Goal: Information Seeking & Learning: Learn about a topic

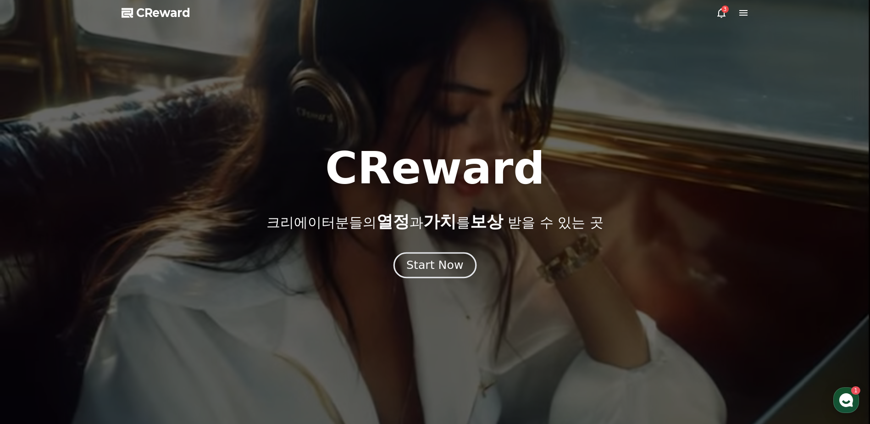
click at [430, 265] on div "Start Now" at bounding box center [434, 265] width 57 height 16
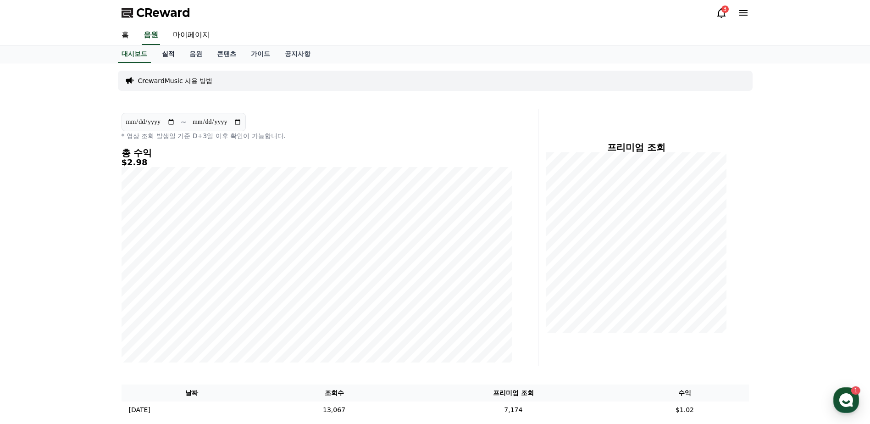
click at [173, 51] on link "실적" at bounding box center [169, 53] width 28 height 17
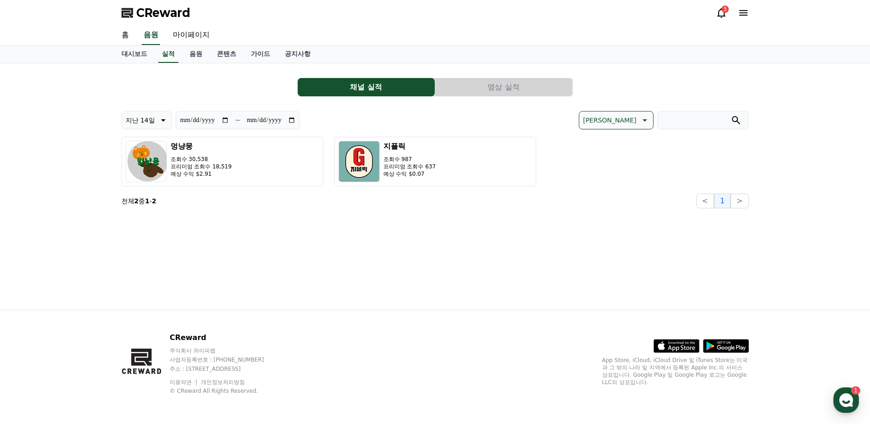
click at [490, 90] on button "영상 실적" at bounding box center [503, 87] width 137 height 18
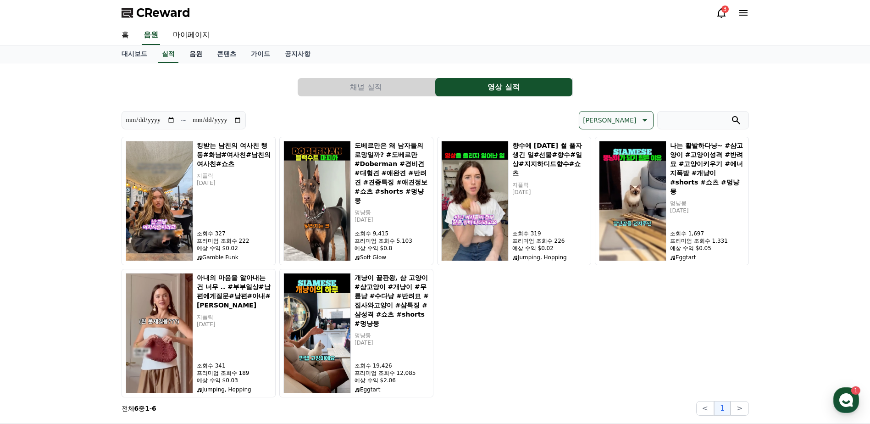
click at [197, 54] on link "음원" at bounding box center [196, 53] width 28 height 17
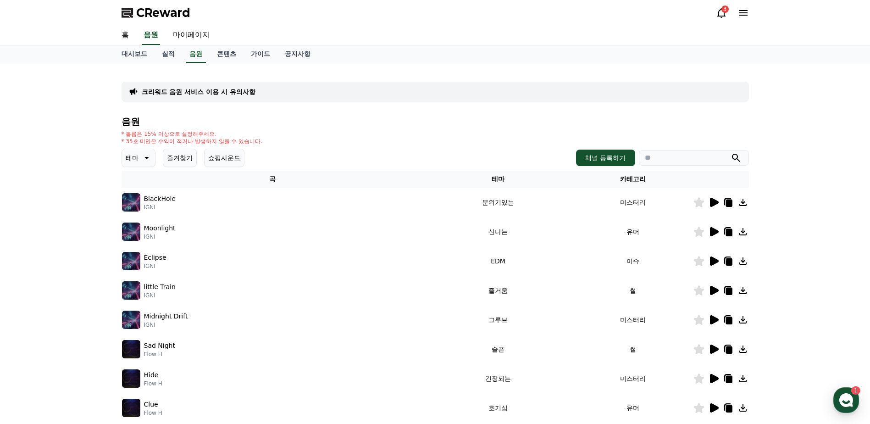
click at [168, 160] on button "즐겨찾기" at bounding box center [180, 158] width 34 height 18
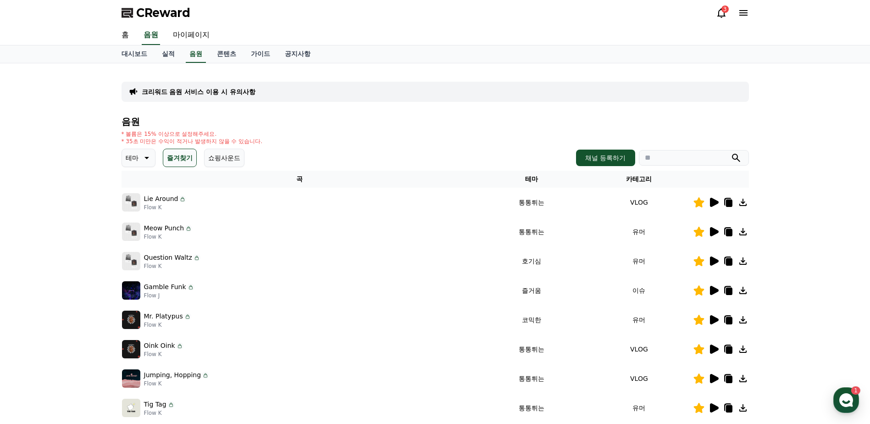
click at [153, 202] on p "Lie Around" at bounding box center [161, 199] width 34 height 10
click at [237, 218] on td "Meow Punch Flow K" at bounding box center [299, 231] width 357 height 29
click at [708, 203] on icon at bounding box center [713, 202] width 11 height 11
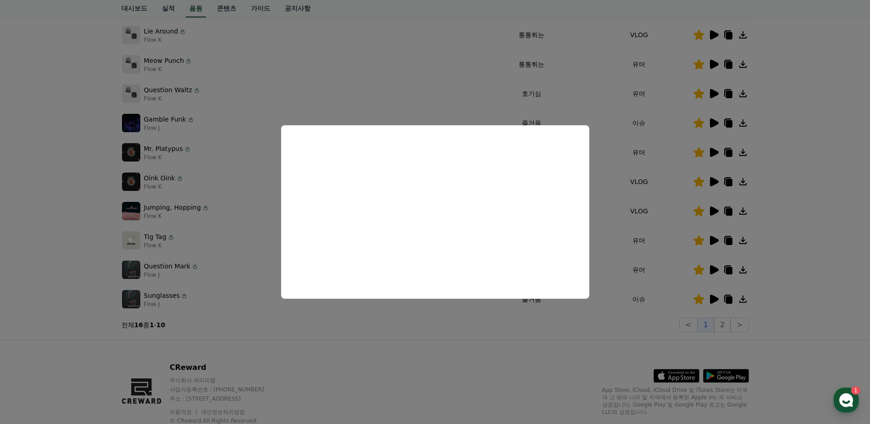
scroll to position [183, 0]
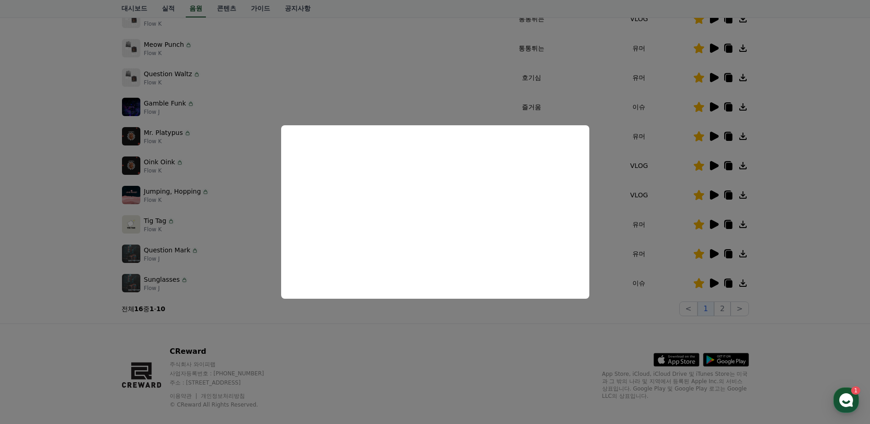
click at [725, 286] on button "close modal" at bounding box center [435, 212] width 870 height 424
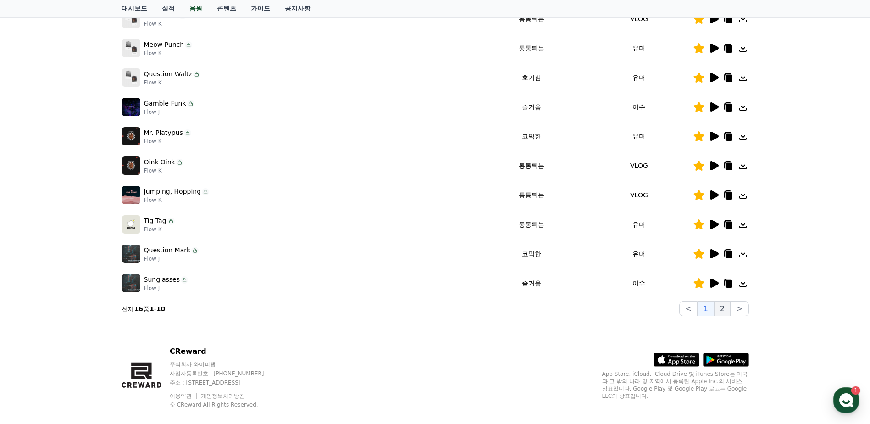
click at [722, 306] on button "2" at bounding box center [722, 308] width 17 height 15
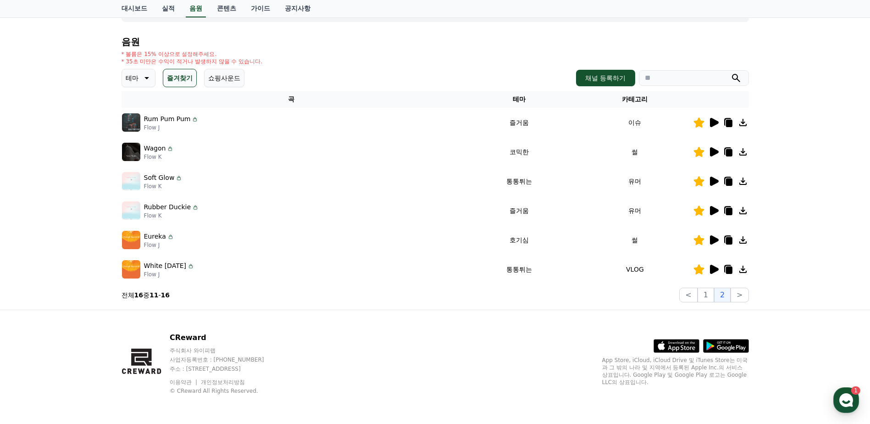
scroll to position [80, 0]
click at [706, 266] on div at bounding box center [720, 269] width 55 height 11
click at [712, 269] on icon at bounding box center [714, 269] width 9 height 9
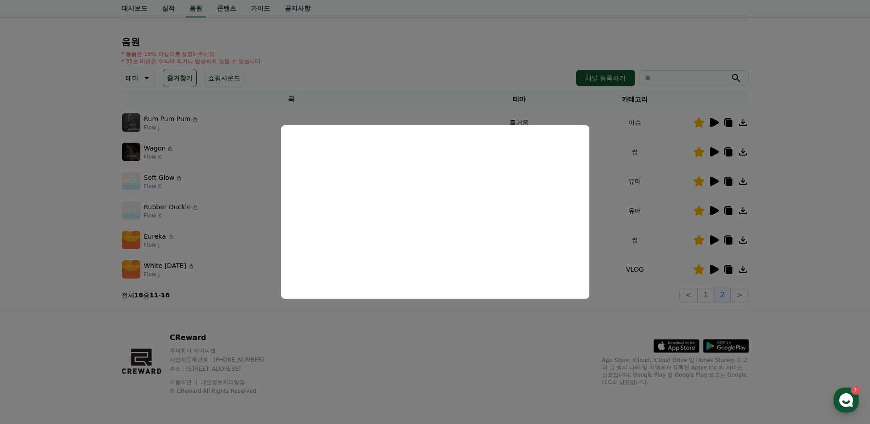
click at [549, 327] on button "close modal" at bounding box center [435, 212] width 870 height 424
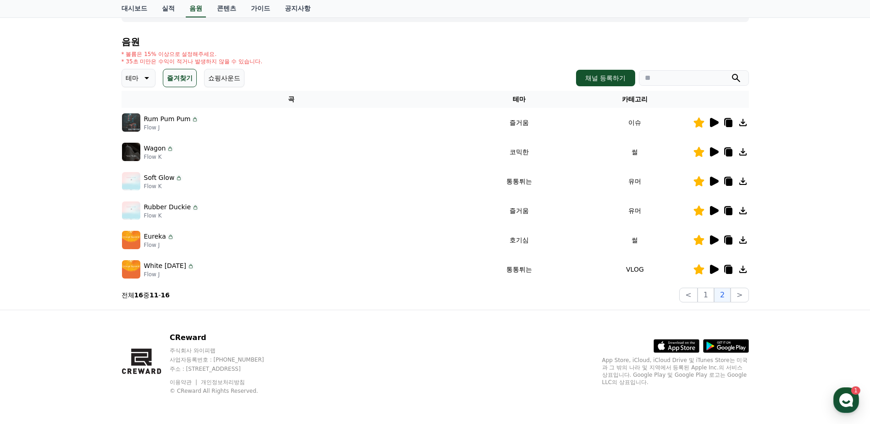
click at [709, 121] on icon at bounding box center [713, 122] width 11 height 11
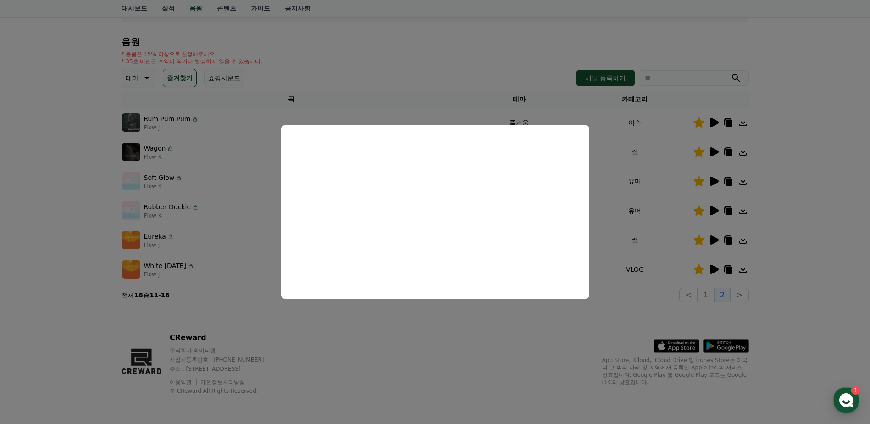
click at [713, 150] on button "close modal" at bounding box center [435, 212] width 870 height 424
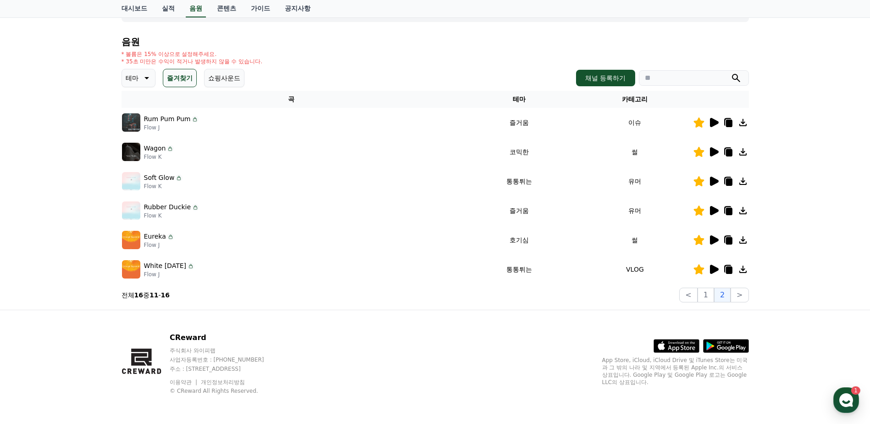
click at [712, 151] on icon at bounding box center [714, 151] width 9 height 9
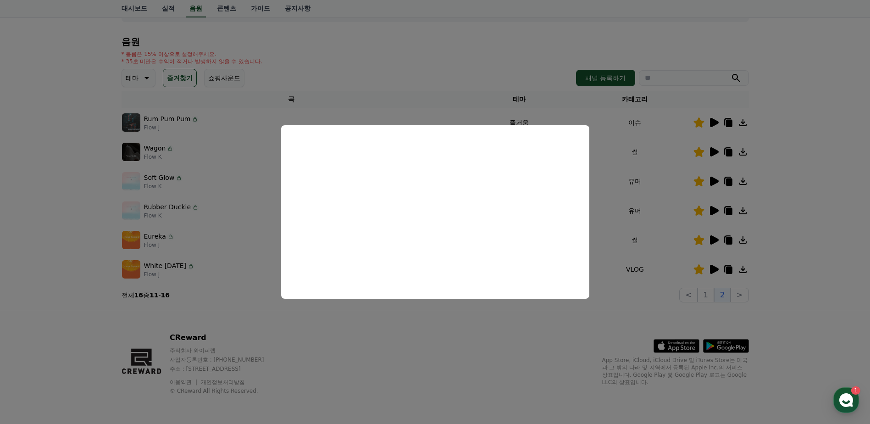
click at [716, 177] on button "close modal" at bounding box center [435, 212] width 870 height 424
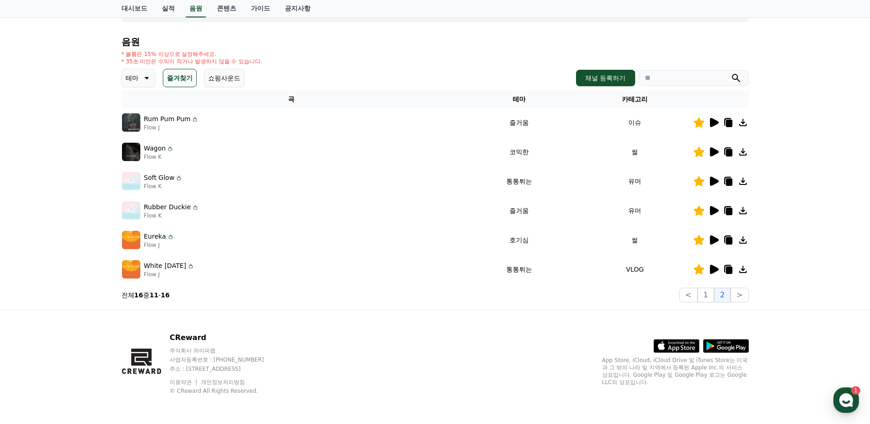
click at [711, 184] on icon at bounding box center [714, 181] width 9 height 9
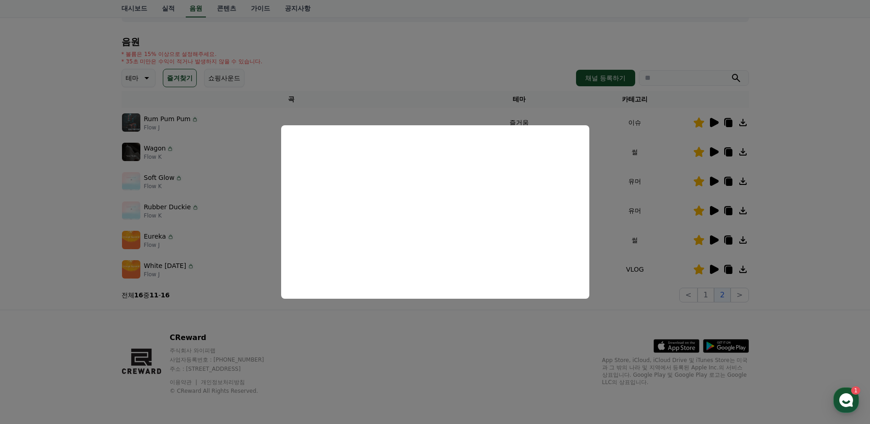
click at [709, 293] on button "close modal" at bounding box center [435, 212] width 870 height 424
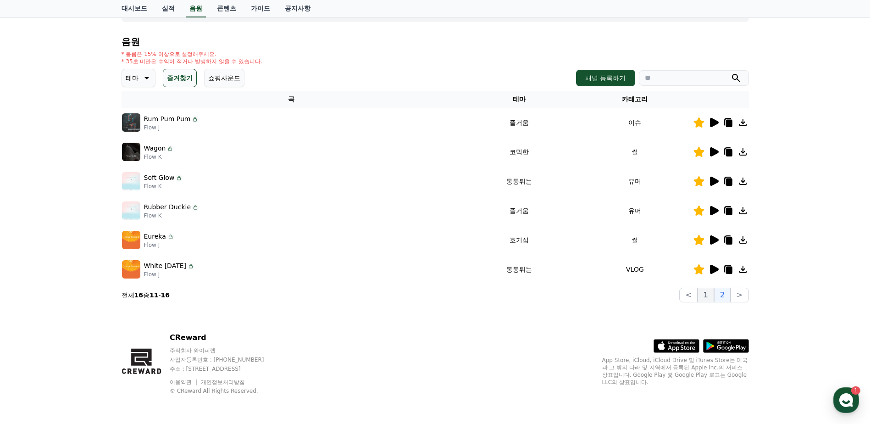
click at [704, 294] on button "1" at bounding box center [705, 294] width 17 height 15
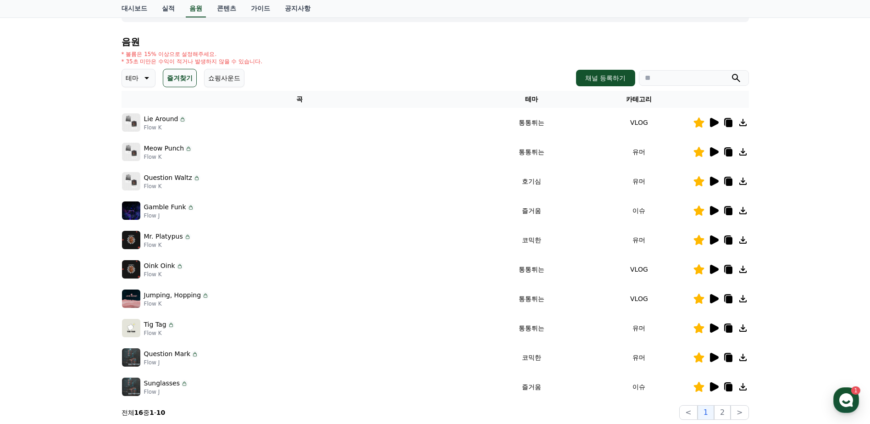
click at [712, 264] on icon at bounding box center [713, 269] width 11 height 11
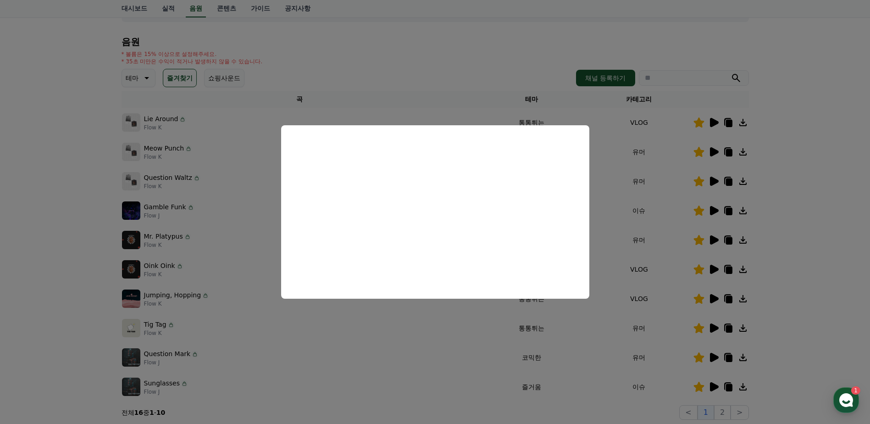
click at [710, 300] on button "close modal" at bounding box center [435, 212] width 870 height 424
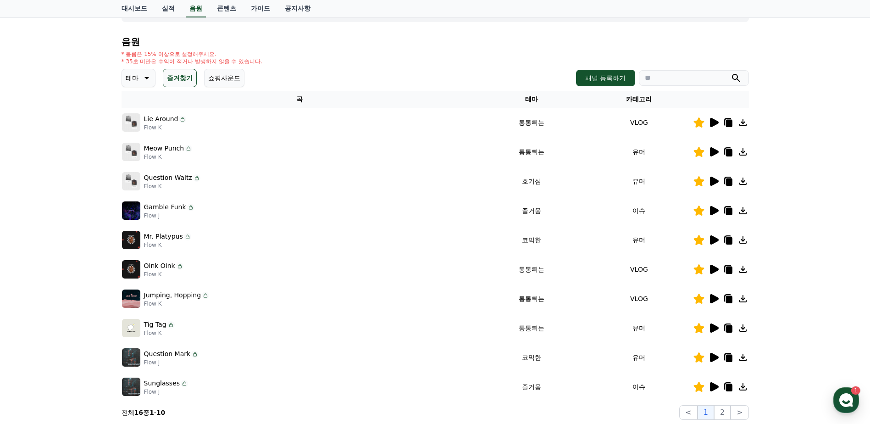
click at [713, 354] on icon at bounding box center [714, 357] width 9 height 9
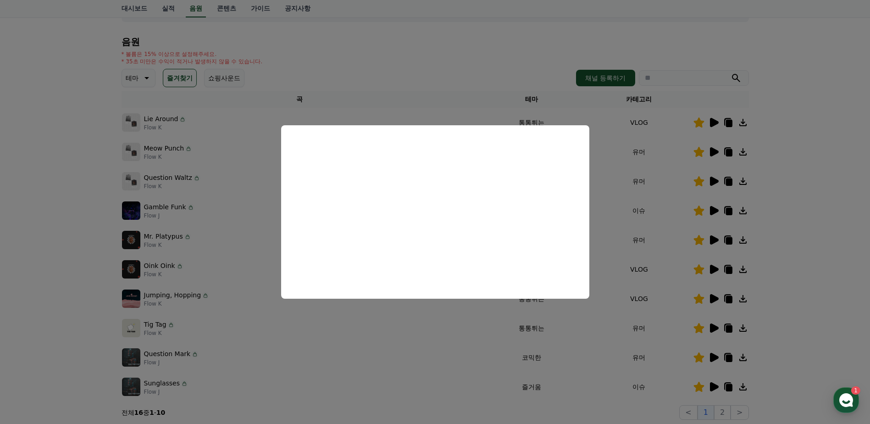
click at [726, 357] on button "close modal" at bounding box center [435, 212] width 870 height 424
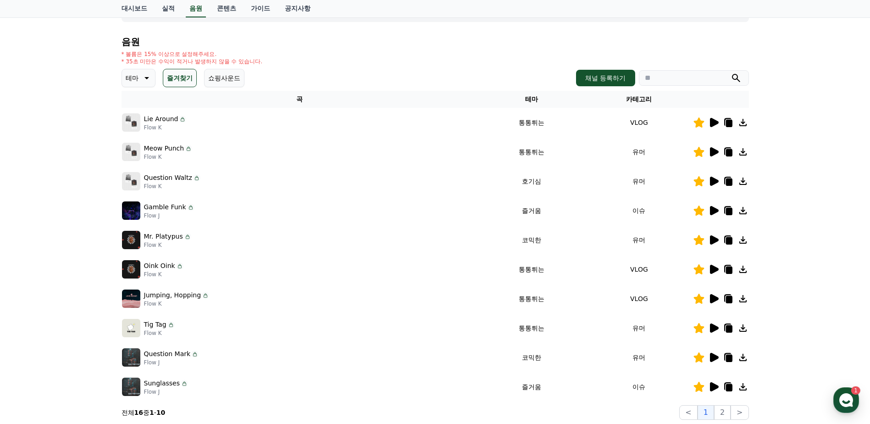
drag, startPoint x: 107, startPoint y: 356, endPoint x: 117, endPoint y: 354, distance: 10.2
click at [107, 356] on div "크리워드 음원 서비스 이용 시 유의사항 음원 * 볼륨은 15% 이상으로 설정해주세요. * 35초 미만은 수익이 적거나 발생하지 않을 수 있습니…" at bounding box center [435, 204] width 870 height 443
click at [728, 359] on icon at bounding box center [728, 357] width 6 height 7
click at [846, 354] on div "크리워드 음원 서비스 이용 시 유의사항 음원 * 볼륨은 15% 이상으로 설정해주세요. * 35초 미만은 수익이 적거나 발생하지 않을 수 있습니…" at bounding box center [435, 204] width 870 height 443
click at [714, 386] on icon at bounding box center [714, 386] width 9 height 9
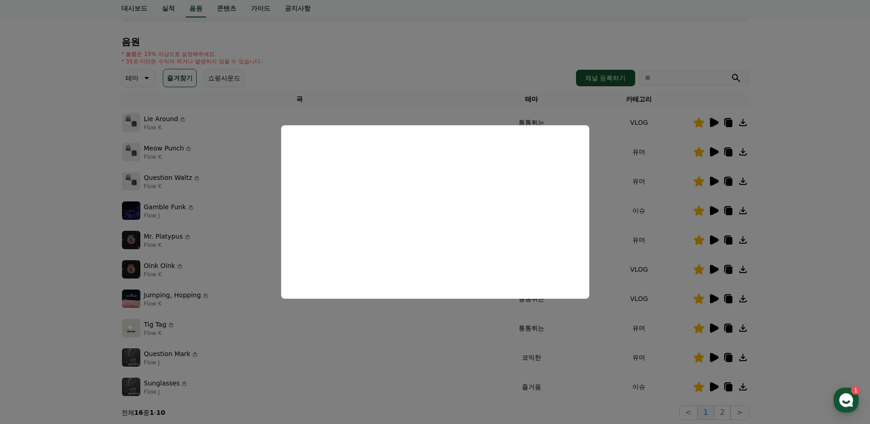
click at [727, 384] on button "close modal" at bounding box center [435, 212] width 870 height 424
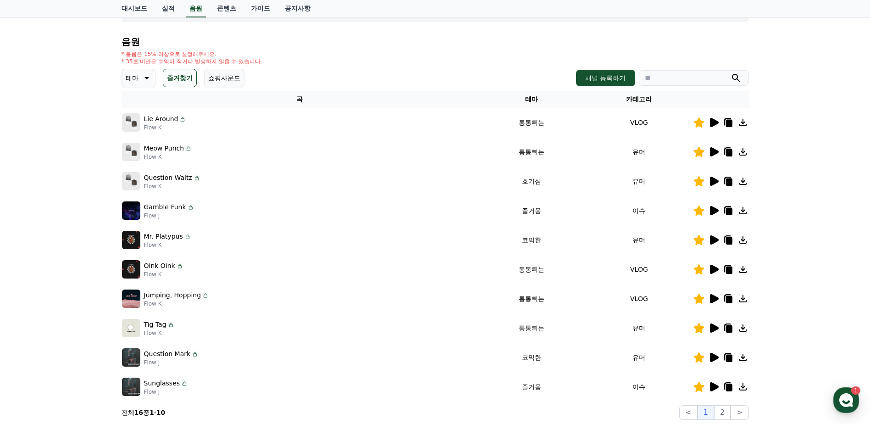
click at [158, 353] on p "Question Mark" at bounding box center [167, 354] width 47 height 10
click at [139, 77] on button "테마" at bounding box center [138, 78] width 34 height 18
click at [144, 180] on button "코믹한" at bounding box center [136, 177] width 27 height 20
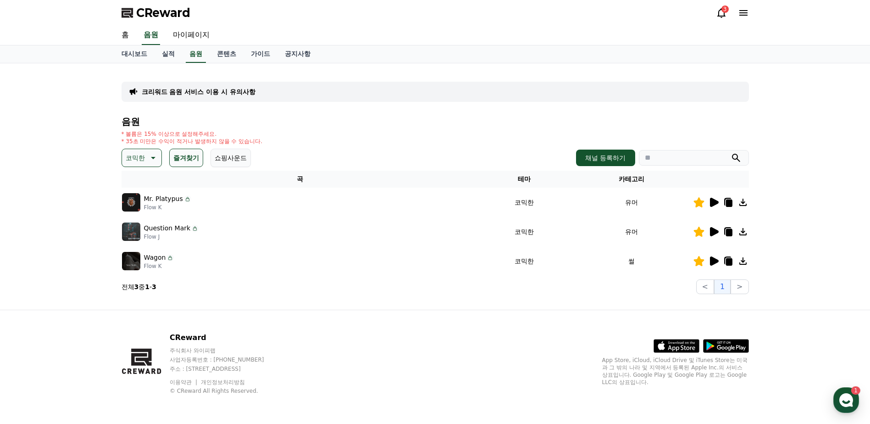
click at [149, 162] on icon at bounding box center [152, 157] width 11 height 11
click at [139, 252] on button "그루브" at bounding box center [136, 255] width 27 height 20
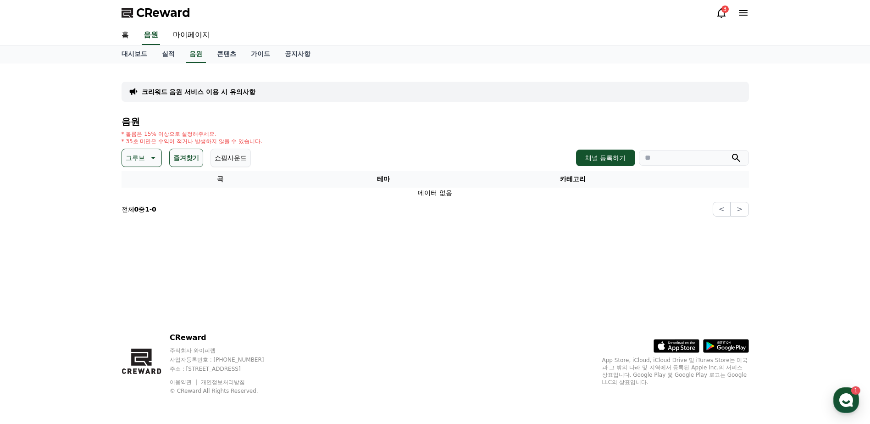
click at [145, 154] on button "그루브" at bounding box center [141, 158] width 40 height 18
click at [142, 210] on button "통통튀는" at bounding box center [139, 209] width 33 height 20
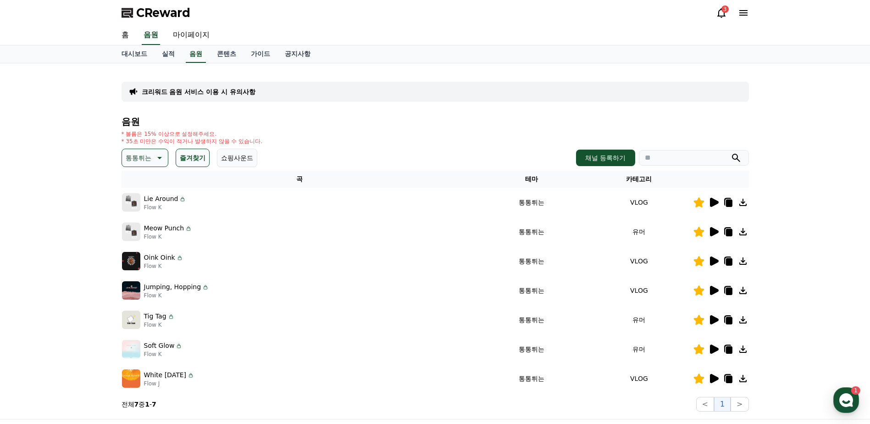
click at [155, 148] on div "음원 * 볼륨은 15% 이상으로 설정해주세요. * 35초 미만은 수익이 적거나 발생하지 않을 수 있습니다. 통통튀는 즐겨찾기 쇼핑사운드 채널 …" at bounding box center [434, 263] width 627 height 295
click at [147, 160] on p "통통튀는" at bounding box center [139, 157] width 26 height 13
click at [147, 205] on button "환상적인" at bounding box center [139, 206] width 33 height 20
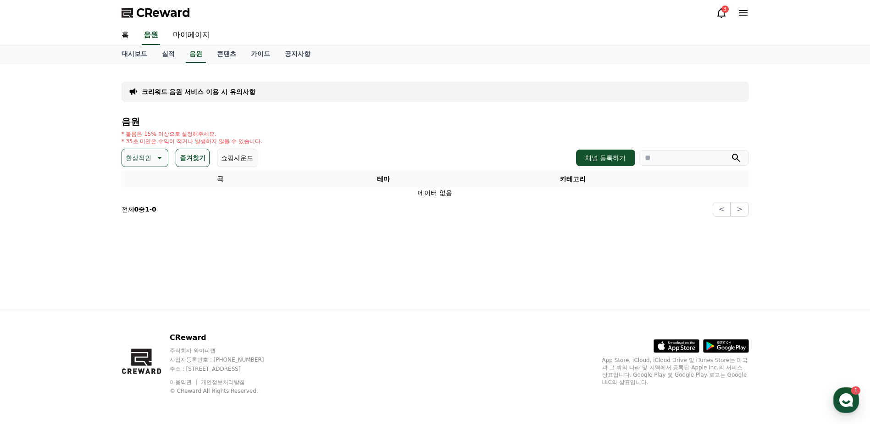
click at [187, 159] on button "즐겨찾기" at bounding box center [193, 158] width 34 height 18
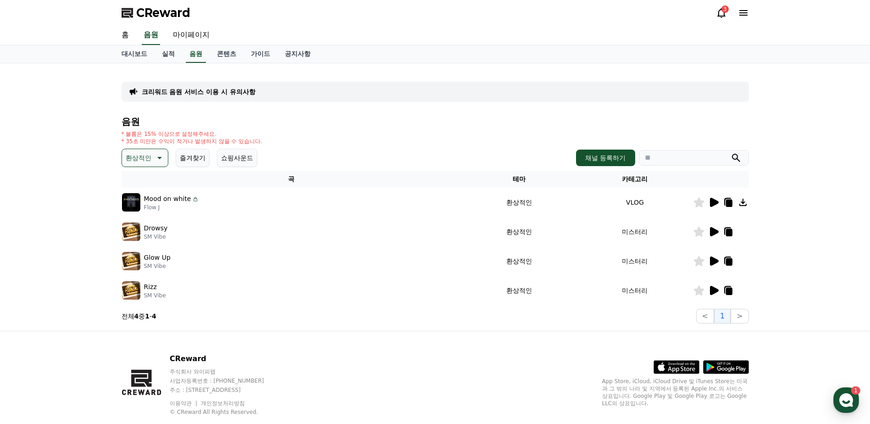
click at [150, 167] on div "음원 * 볼륨은 15% 이상으로 설정해주세요. * 35초 미만은 수익이 적거나 발생하지 않을 수 있습니다. 환상적인 즐겨찾기 쇼핑사운드 채널 …" at bounding box center [434, 219] width 627 height 207
click at [147, 147] on div "음원 * 볼륨은 15% 이상으로 설정해주세요. * 35초 미만은 수익이 적거나 발생하지 않을 수 있습니다. 환상적인 즐겨찾기 쇼핑사운드 채널 …" at bounding box center [434, 219] width 627 height 207
click at [149, 153] on p "환상적인" at bounding box center [139, 157] width 26 height 13
click at [137, 226] on button "호기심" at bounding box center [136, 230] width 27 height 20
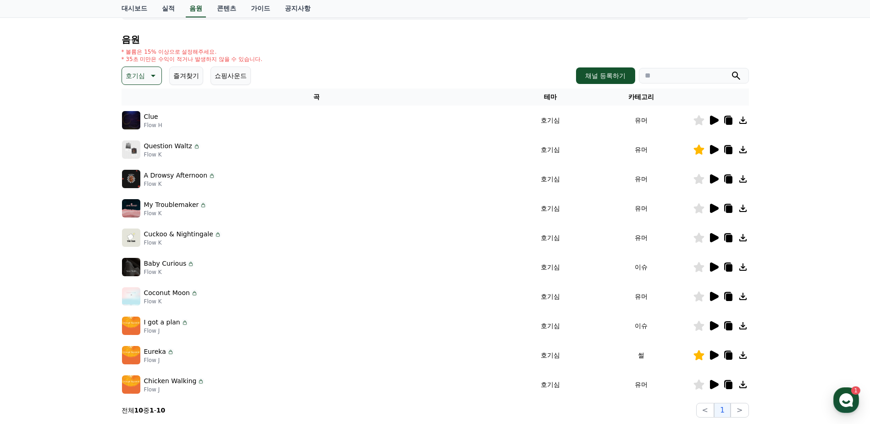
scroll to position [92, 0]
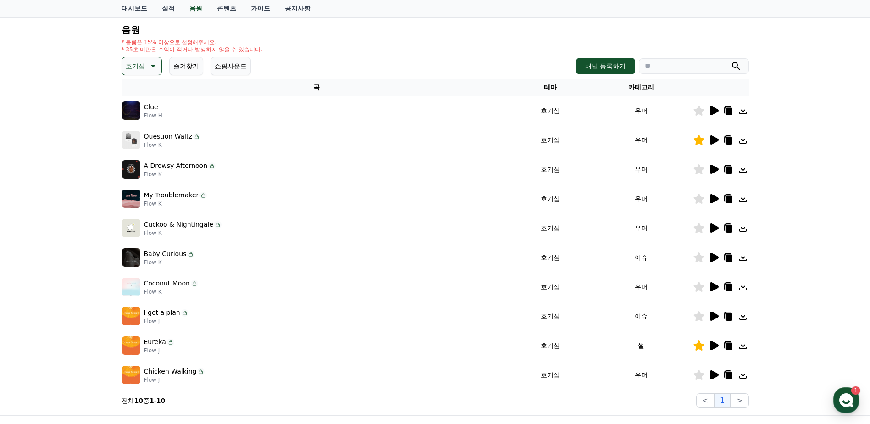
click at [714, 375] on icon at bounding box center [714, 374] width 9 height 9
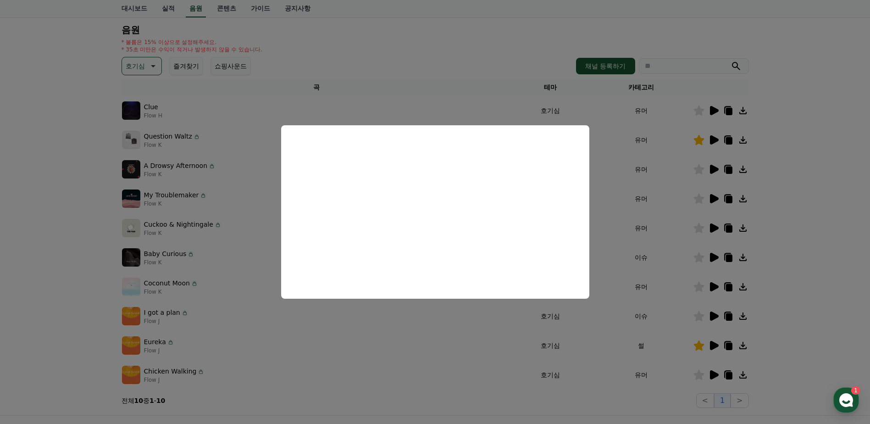
click at [146, 61] on button "close modal" at bounding box center [435, 212] width 870 height 424
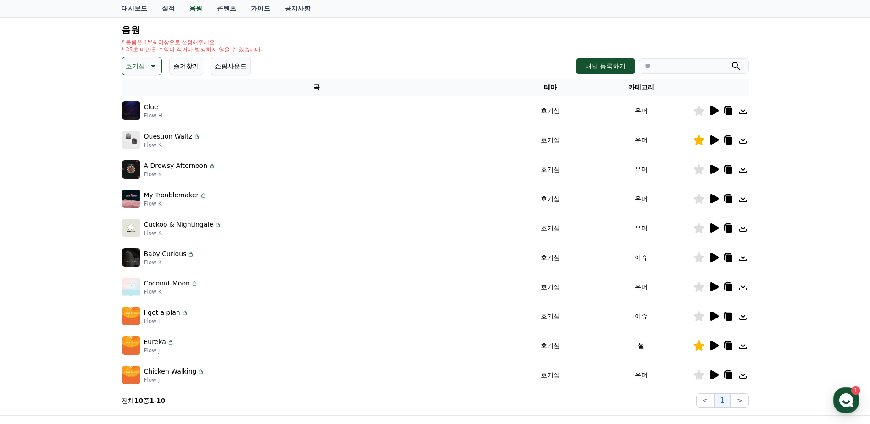
click at [138, 67] on p "호기심" at bounding box center [135, 66] width 19 height 13
click at [131, 92] on button "밝은" at bounding box center [133, 94] width 20 height 20
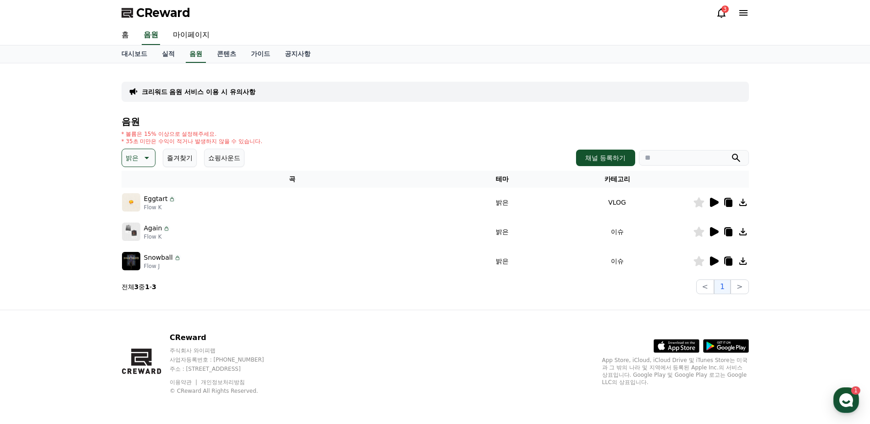
click at [708, 231] on icon at bounding box center [713, 231] width 11 height 11
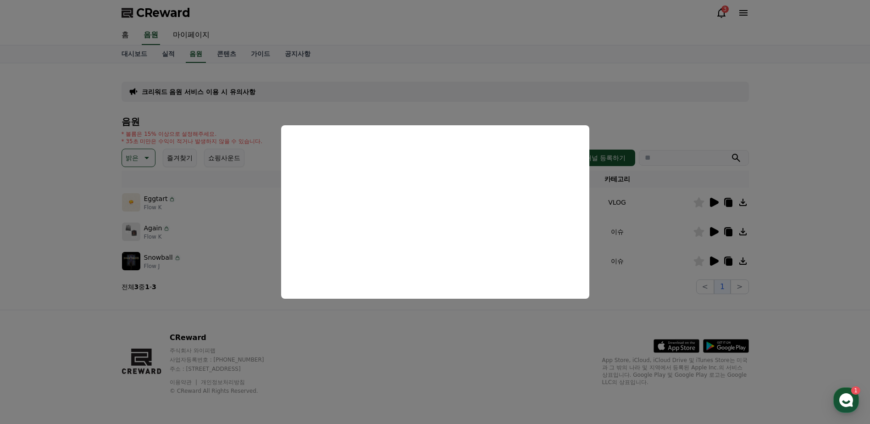
click at [144, 157] on button "close modal" at bounding box center [435, 212] width 870 height 424
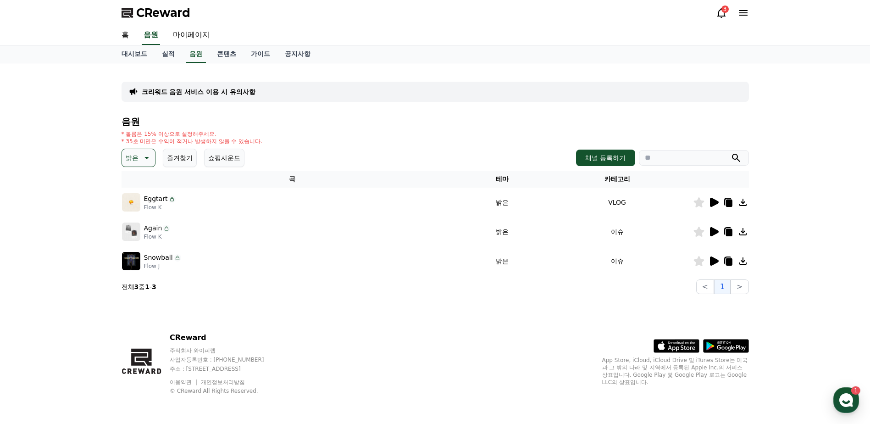
click at [143, 155] on icon at bounding box center [145, 157] width 11 height 11
click at [139, 233] on button "신나는" at bounding box center [136, 233] width 27 height 20
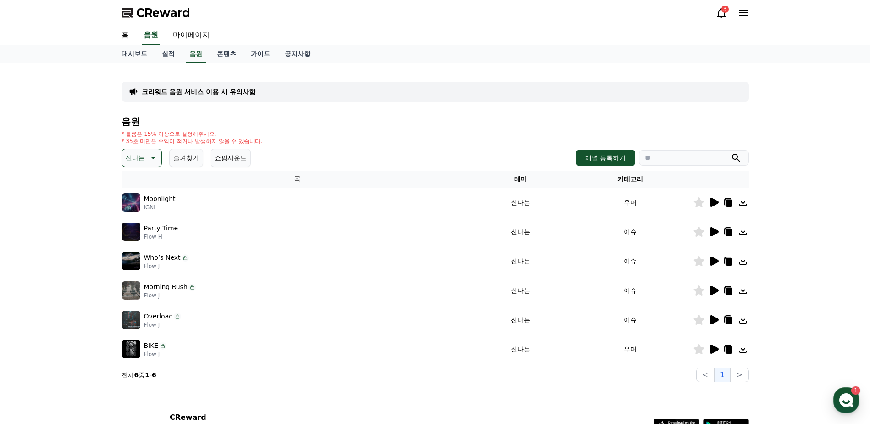
click at [710, 233] on icon at bounding box center [714, 231] width 9 height 9
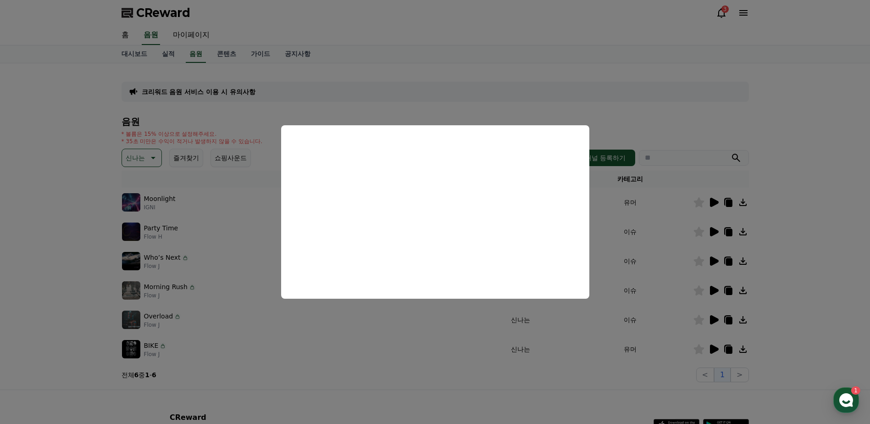
click at [716, 198] on button "close modal" at bounding box center [435, 212] width 870 height 424
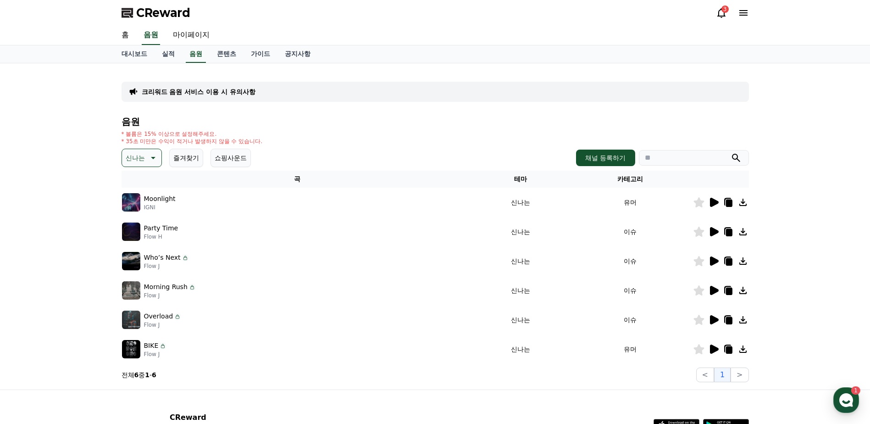
click at [714, 202] on icon at bounding box center [714, 202] width 9 height 9
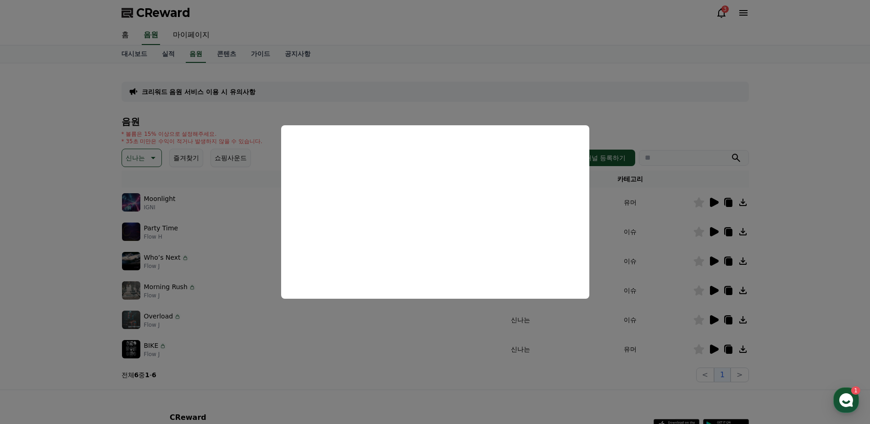
click at [715, 347] on button "close modal" at bounding box center [435, 212] width 870 height 424
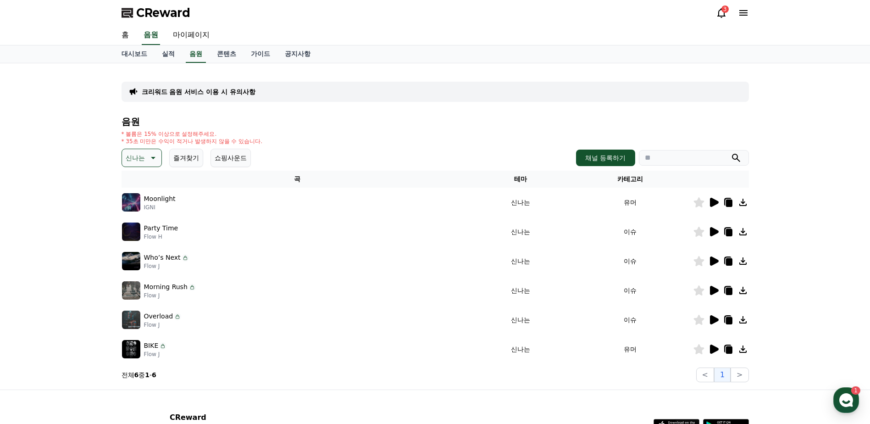
click at [712, 349] on icon at bounding box center [714, 348] width 9 height 9
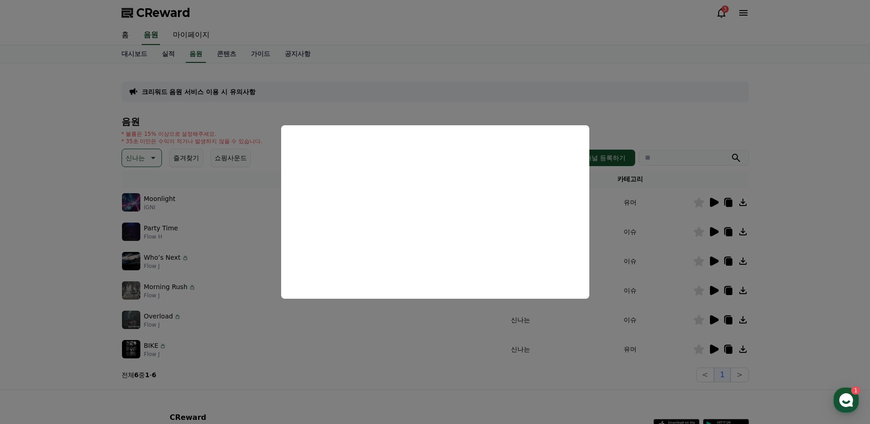
click at [713, 319] on button "close modal" at bounding box center [435, 212] width 870 height 424
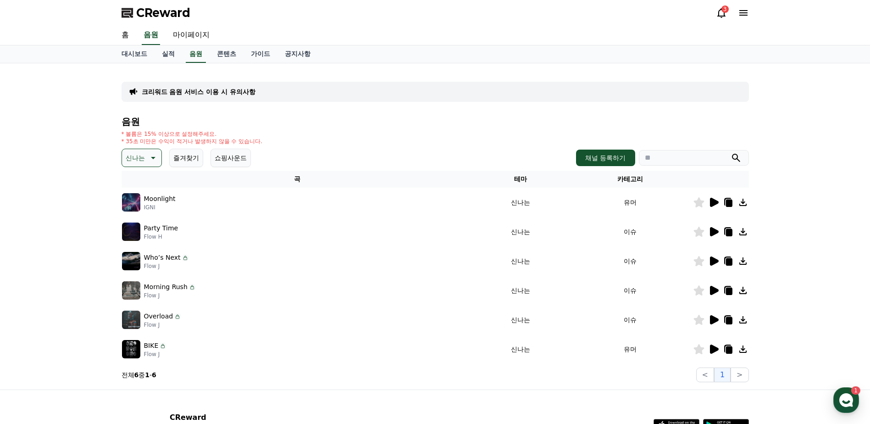
click at [712, 320] on icon at bounding box center [714, 319] width 9 height 9
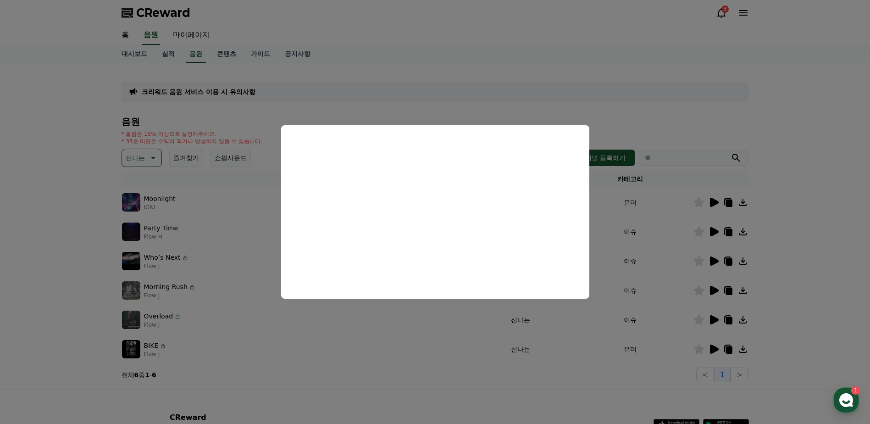
click at [708, 232] on button "close modal" at bounding box center [435, 212] width 870 height 424
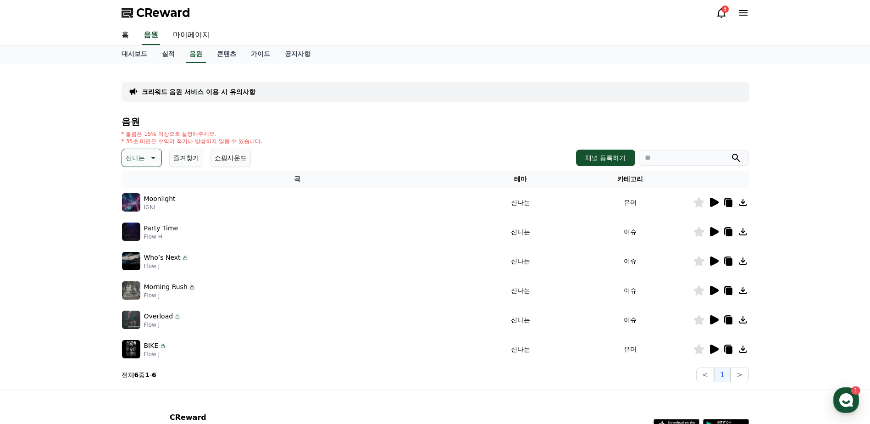
click at [712, 229] on icon at bounding box center [714, 231] width 9 height 9
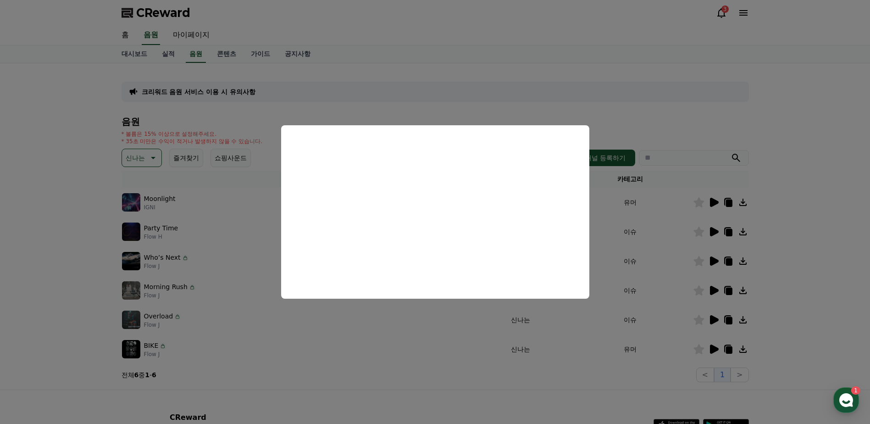
click at [140, 161] on button "close modal" at bounding box center [435, 212] width 870 height 424
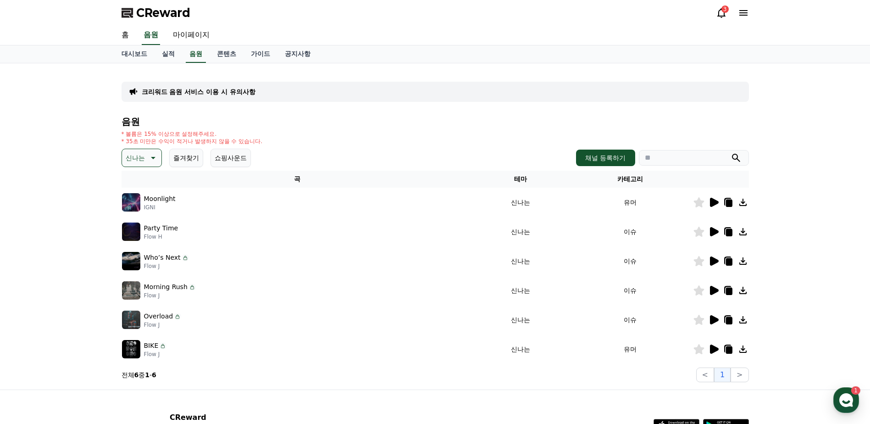
click at [145, 158] on button "신나는" at bounding box center [141, 158] width 40 height 18
click at [130, 211] on button "반전" at bounding box center [133, 211] width 20 height 20
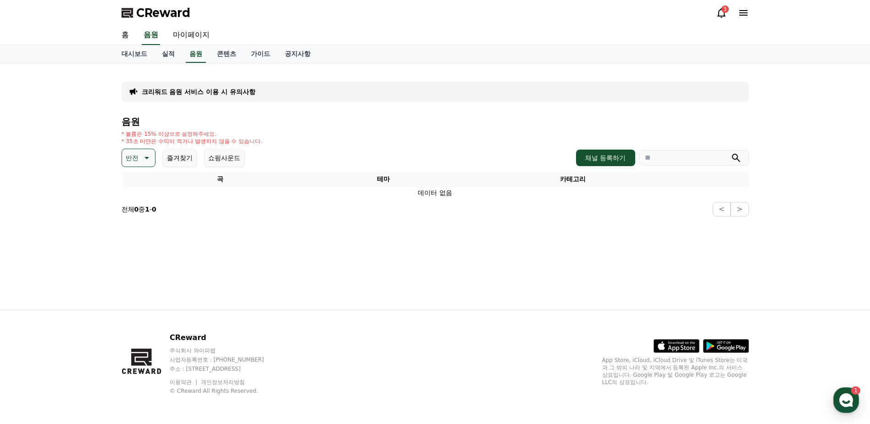
click at [177, 163] on button "즐겨찾기" at bounding box center [180, 158] width 34 height 18
click at [177, 162] on button "즐겨찾기" at bounding box center [180, 158] width 34 height 18
click at [148, 159] on icon at bounding box center [145, 157] width 11 height 11
click at [146, 210] on button "드라마틱" at bounding box center [139, 213] width 33 height 20
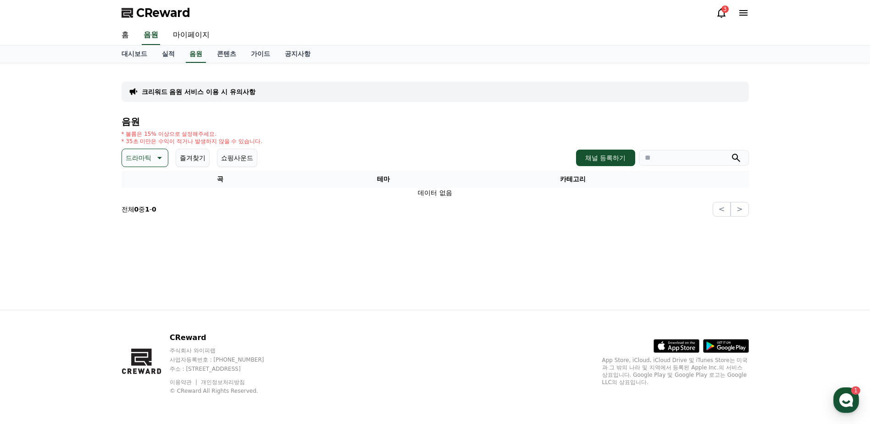
click at [147, 157] on p "드라마틱" at bounding box center [139, 157] width 26 height 13
click at [140, 265] on button "분위기있는" at bounding box center [142, 261] width 39 height 20
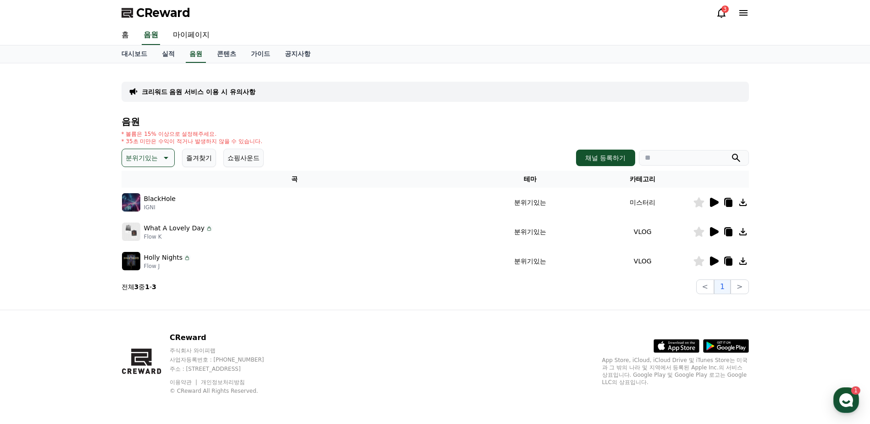
click at [714, 232] on icon at bounding box center [714, 231] width 9 height 9
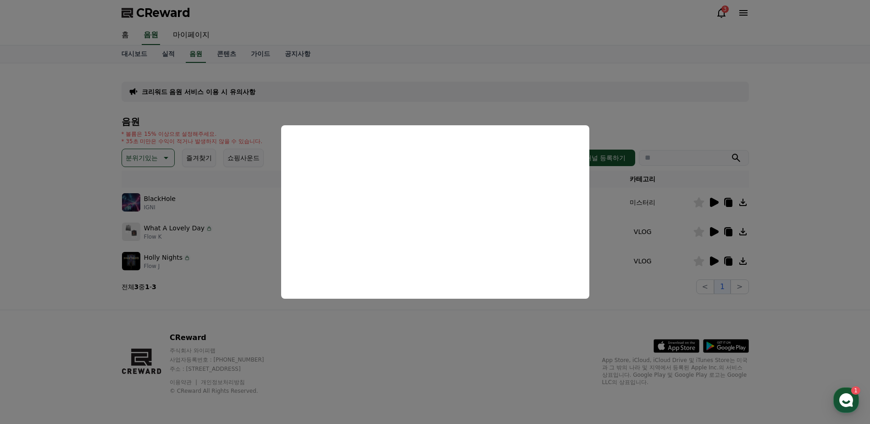
click at [167, 154] on button "close modal" at bounding box center [435, 212] width 870 height 424
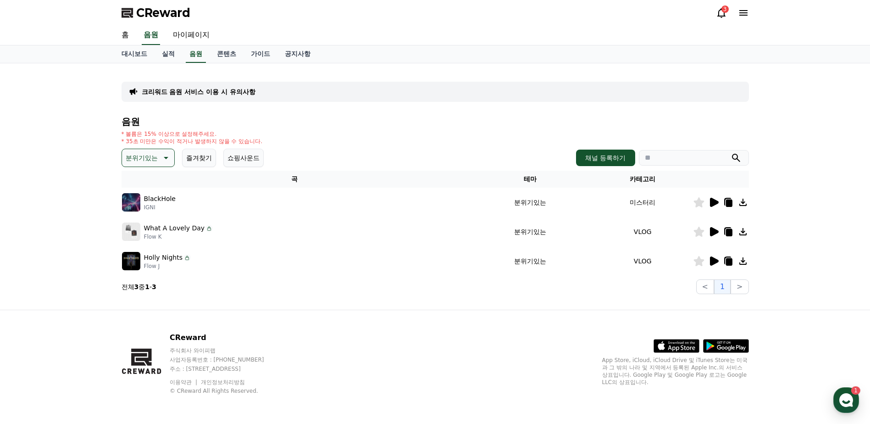
click at [168, 154] on icon at bounding box center [165, 157] width 11 height 11
click at [138, 255] on button "통통튀는" at bounding box center [139, 255] width 33 height 20
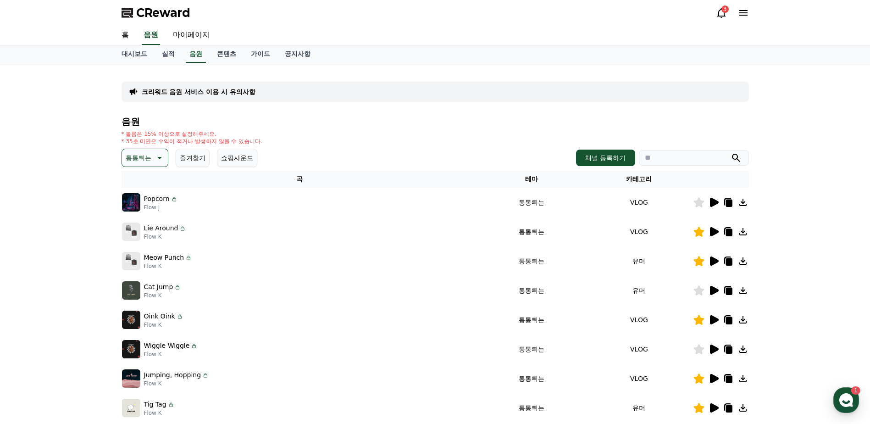
click at [716, 227] on icon at bounding box center [713, 231] width 11 height 11
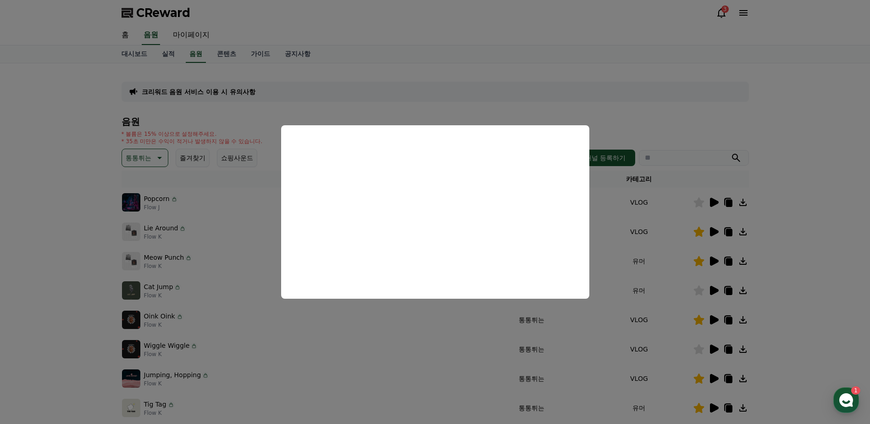
click at [714, 287] on button "close modal" at bounding box center [435, 212] width 870 height 424
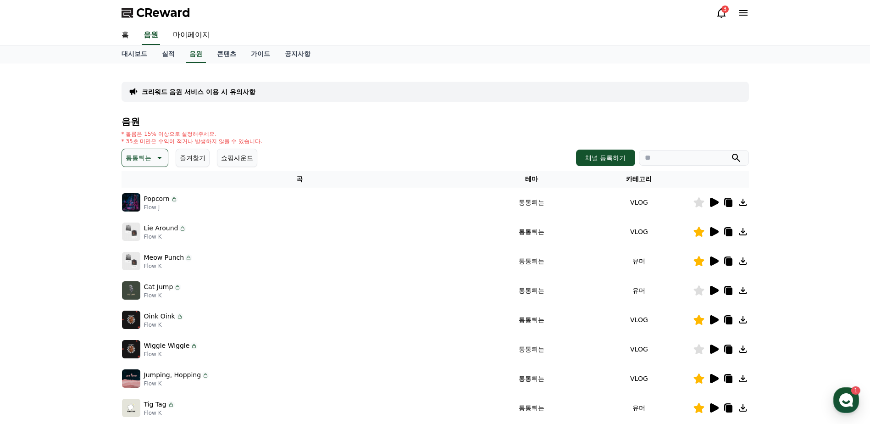
click at [709, 290] on icon at bounding box center [713, 290] width 11 height 11
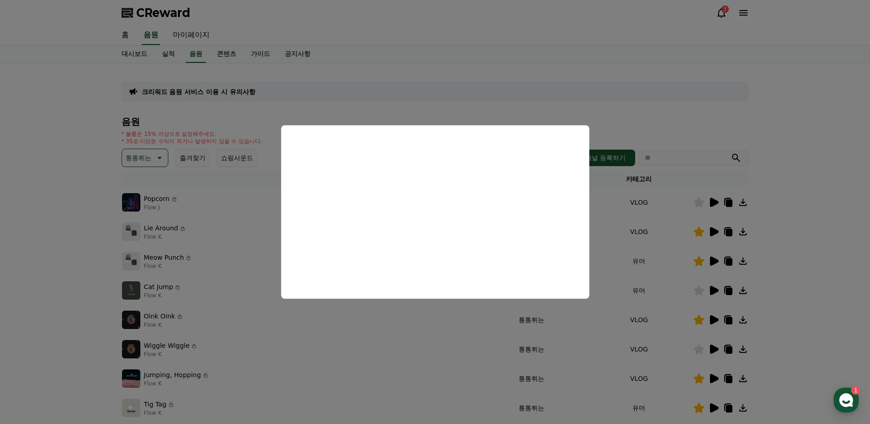
click at [715, 344] on button "close modal" at bounding box center [435, 212] width 870 height 424
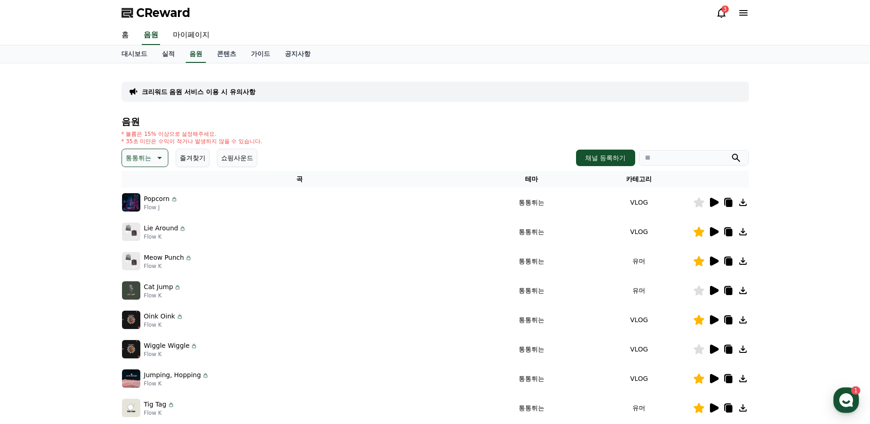
click at [709, 351] on icon at bounding box center [713, 348] width 11 height 11
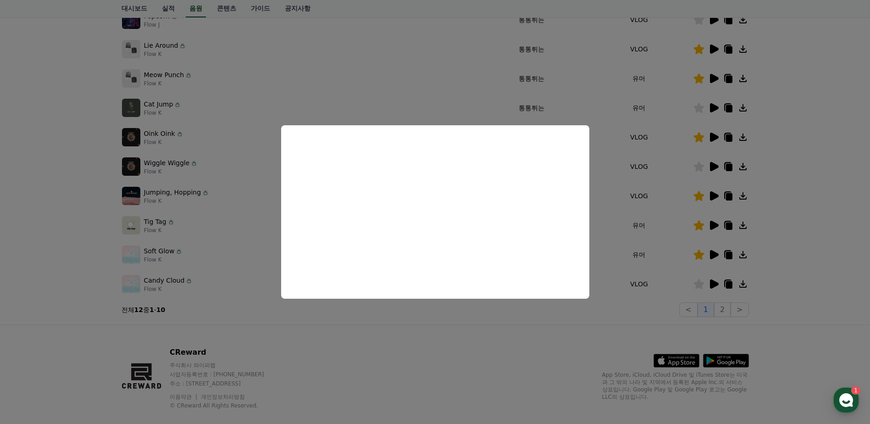
scroll to position [183, 0]
click at [729, 303] on button "close modal" at bounding box center [435, 212] width 870 height 424
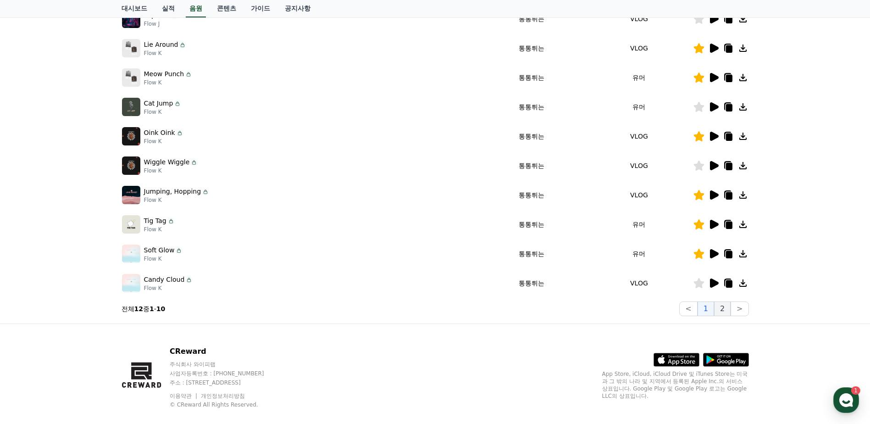
click at [724, 309] on button "2" at bounding box center [722, 308] width 17 height 15
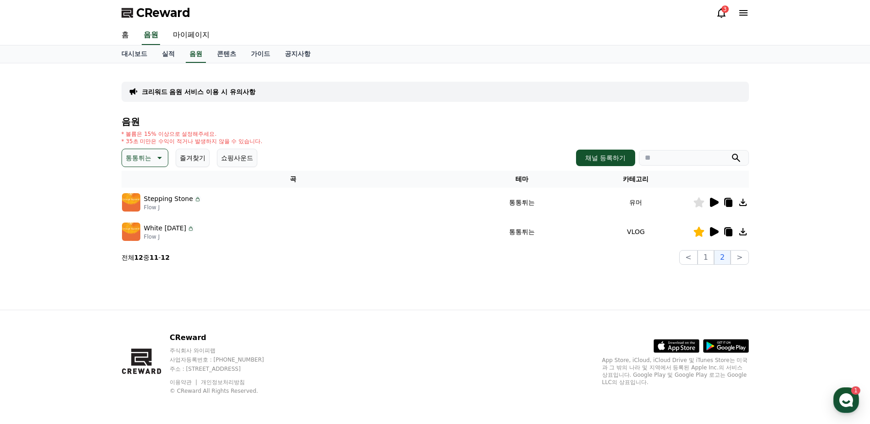
click at [712, 198] on icon at bounding box center [714, 202] width 9 height 9
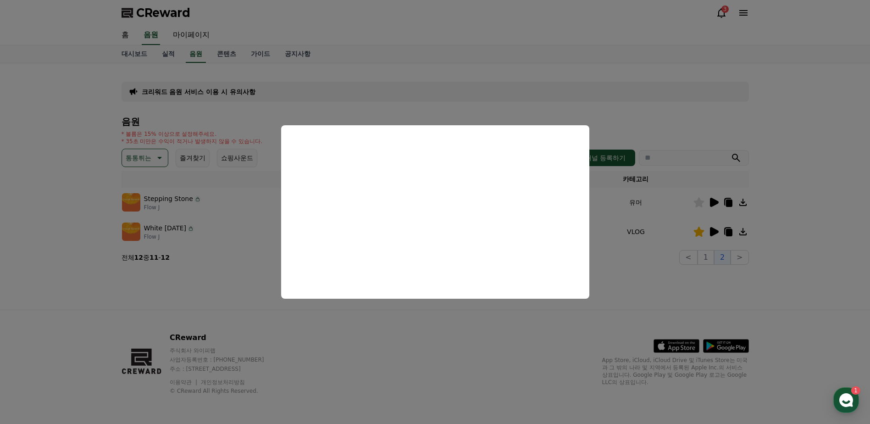
click at [146, 158] on button "close modal" at bounding box center [435, 212] width 870 height 424
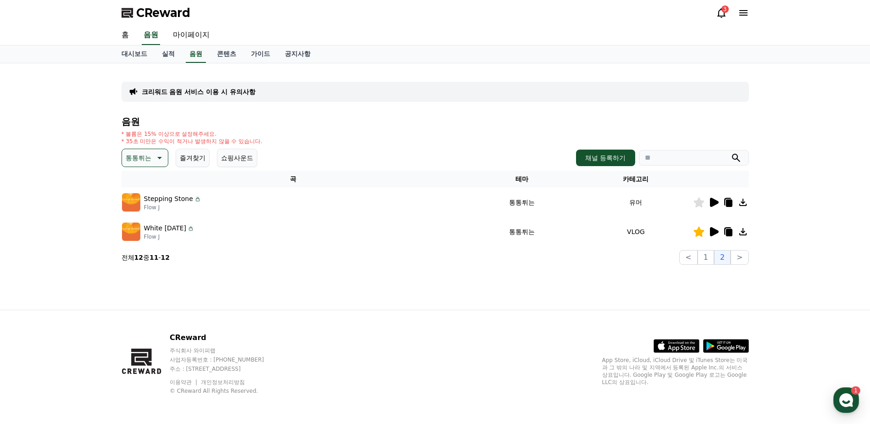
click at [146, 158] on p "통통튀는" at bounding box center [139, 157] width 26 height 13
click at [141, 229] on button "신나는" at bounding box center [136, 233] width 27 height 20
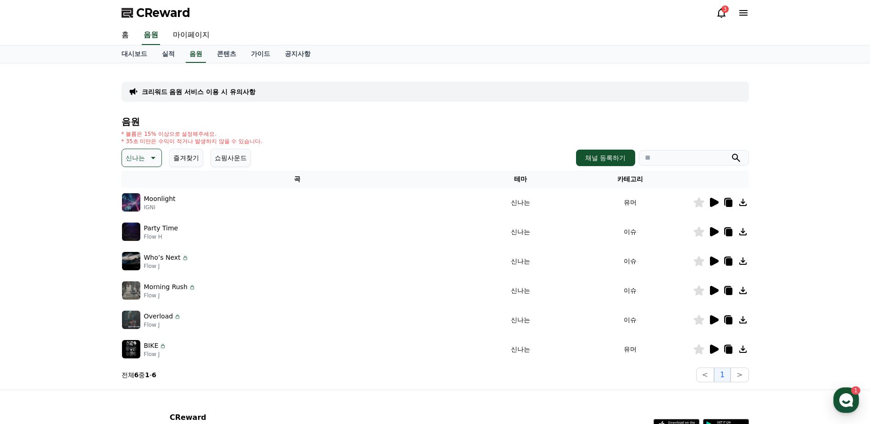
click at [711, 259] on icon at bounding box center [714, 260] width 9 height 9
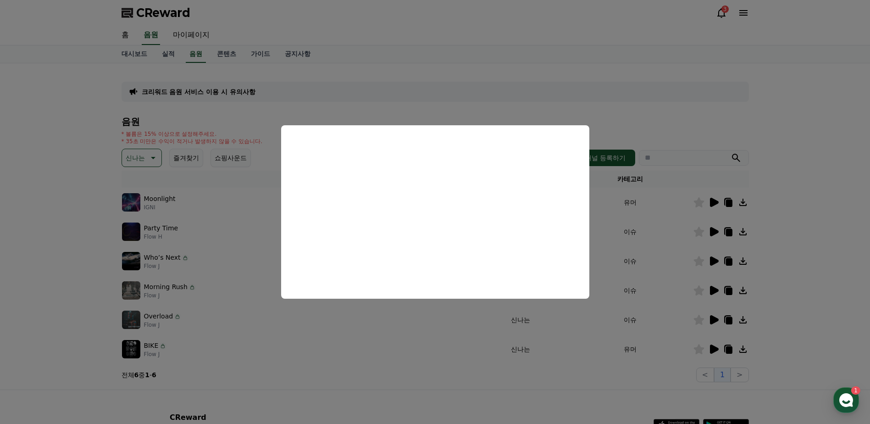
click at [143, 160] on button "close modal" at bounding box center [435, 212] width 870 height 424
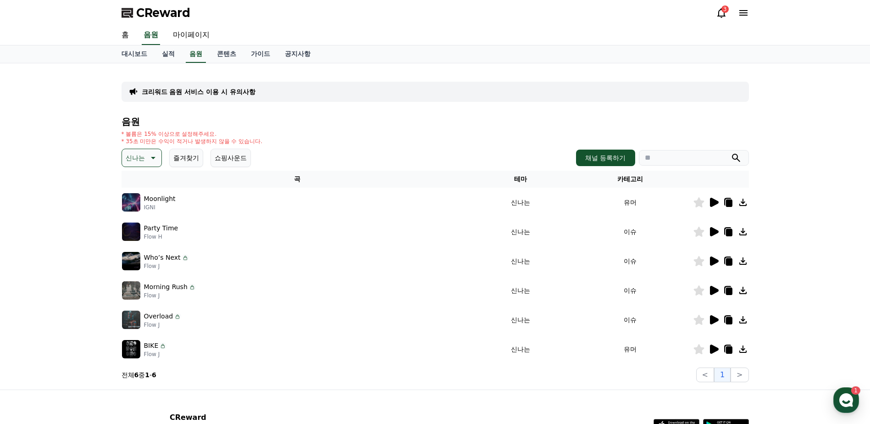
click at [181, 156] on button "즐겨찾기" at bounding box center [186, 158] width 34 height 18
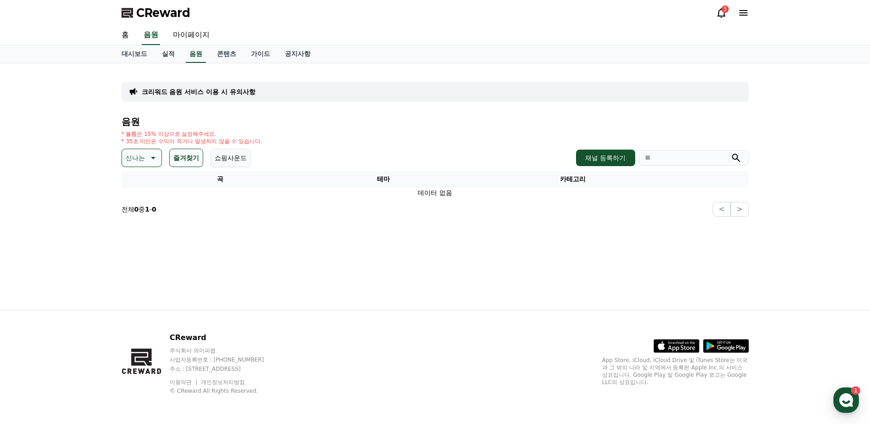
click at [155, 154] on icon at bounding box center [152, 157] width 11 height 11
click at [141, 182] on button "전체" at bounding box center [133, 182] width 20 height 20
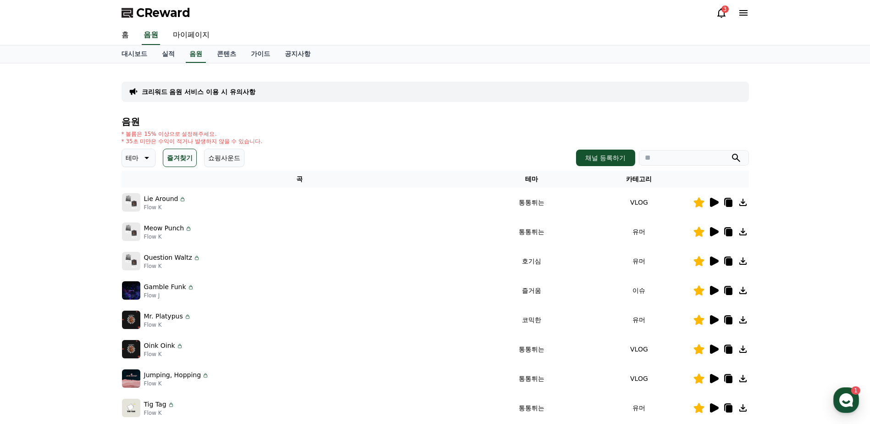
click at [716, 293] on icon at bounding box center [713, 290] width 11 height 11
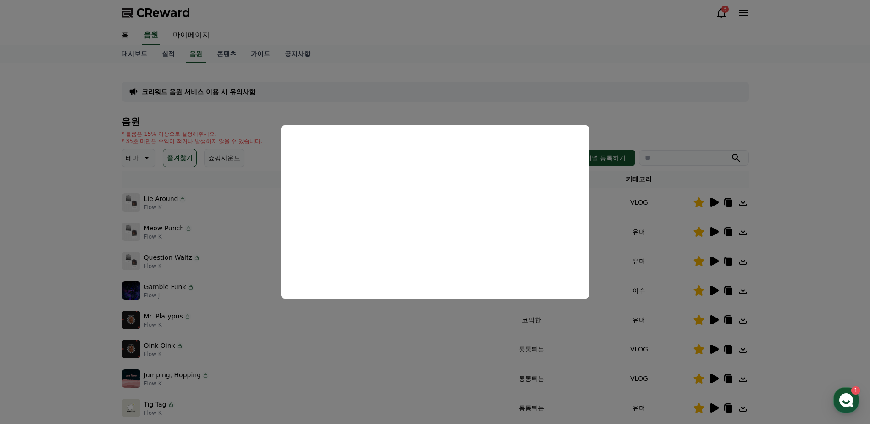
click at [731, 282] on button "close modal" at bounding box center [435, 212] width 870 height 424
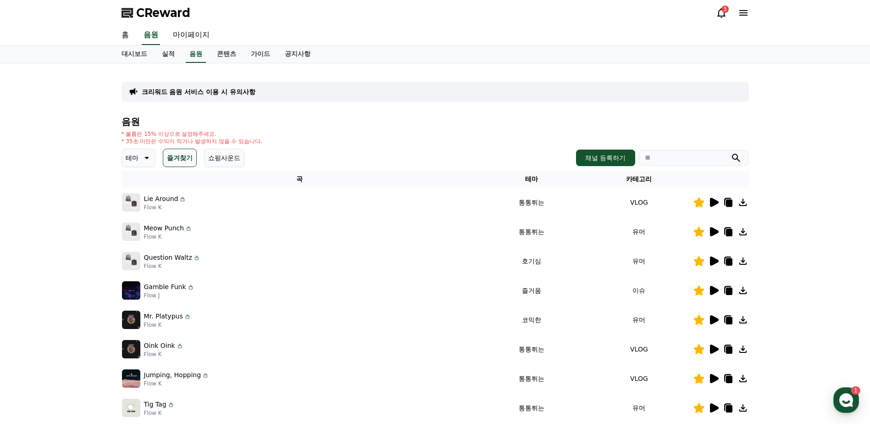
click at [729, 291] on icon at bounding box center [728, 290] width 6 height 7
